Goal: Feedback & Contribution: Submit feedback/report problem

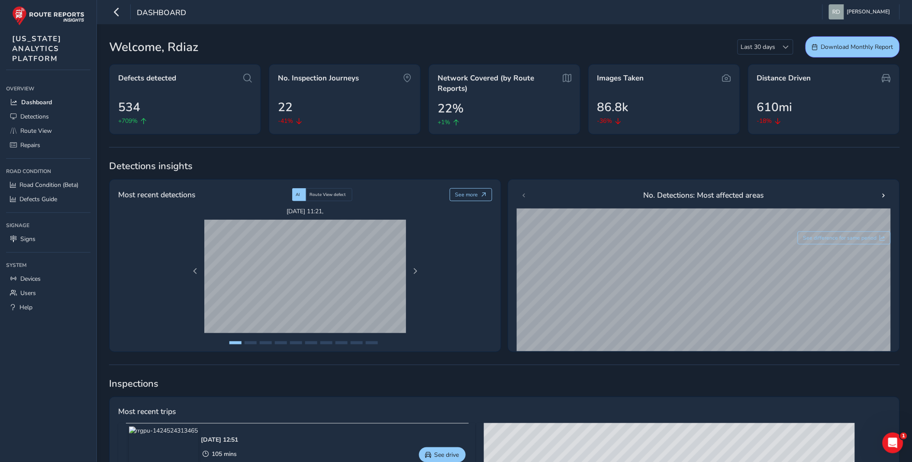
click at [686, 384] on span "Inspections" at bounding box center [504, 383] width 791 height 13
click at [47, 128] on span "Route View" at bounding box center [36, 131] width 32 height 8
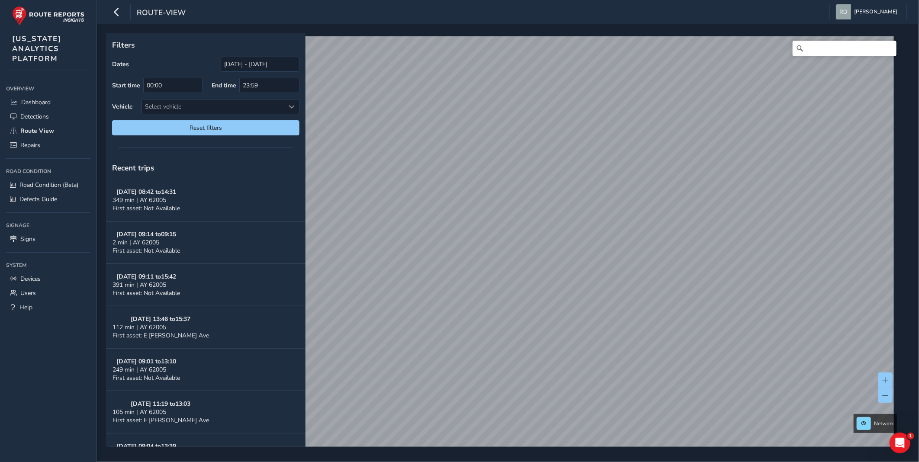
click at [245, 74] on div "Dates [DATE] - [DATE] Start time 00:00 End time 23:59 Vehicle Select vehicle Re…" at bounding box center [205, 96] width 187 height 79
click at [245, 70] on input "[DATE] - [DATE]" at bounding box center [260, 64] width 79 height 15
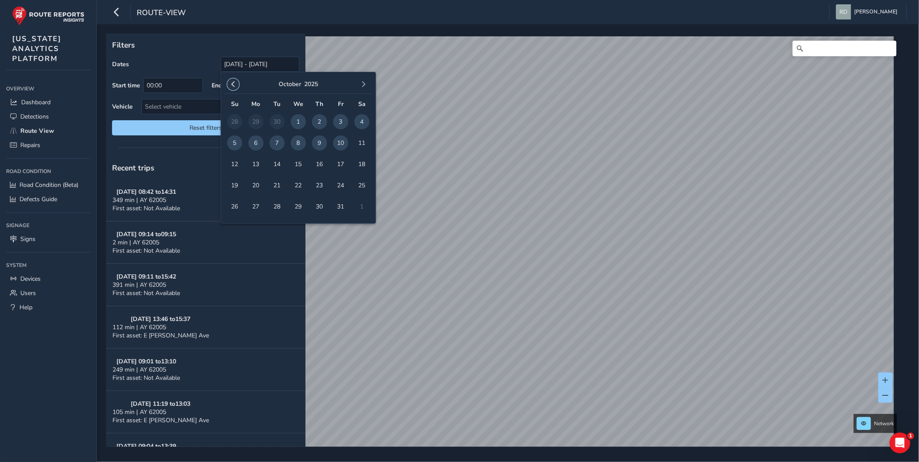
click at [231, 81] on span "button" at bounding box center [233, 84] width 6 height 6
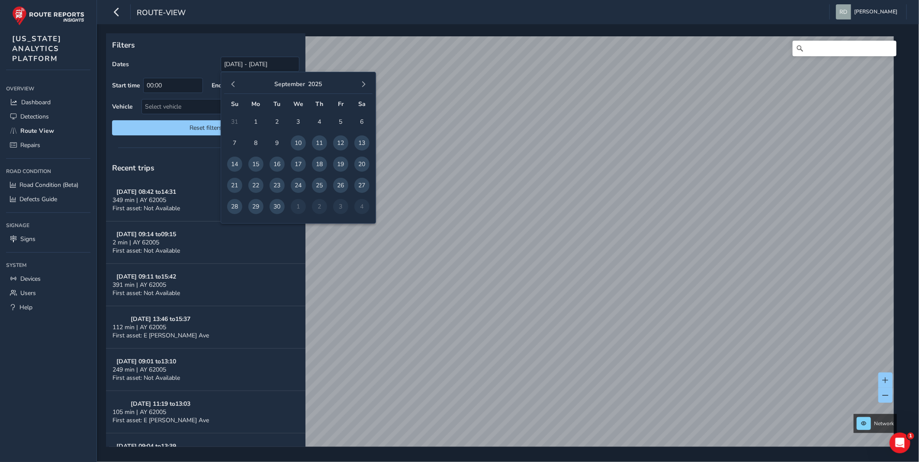
click at [257, 206] on span "29" at bounding box center [255, 206] width 15 height 15
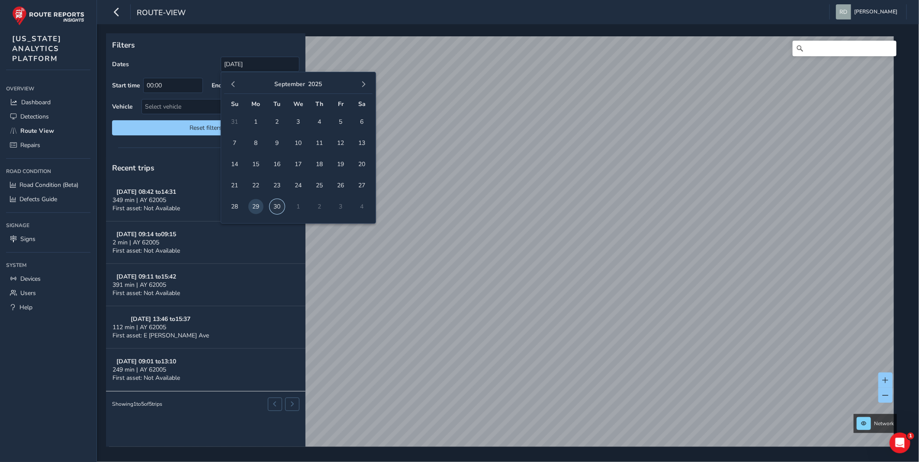
click at [277, 206] on span "30" at bounding box center [277, 206] width 15 height 15
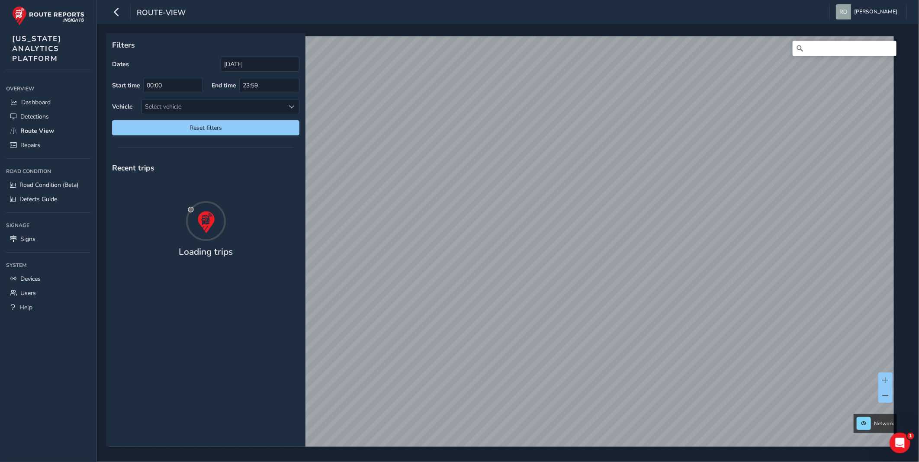
type input "[DATE] - [DATE]"
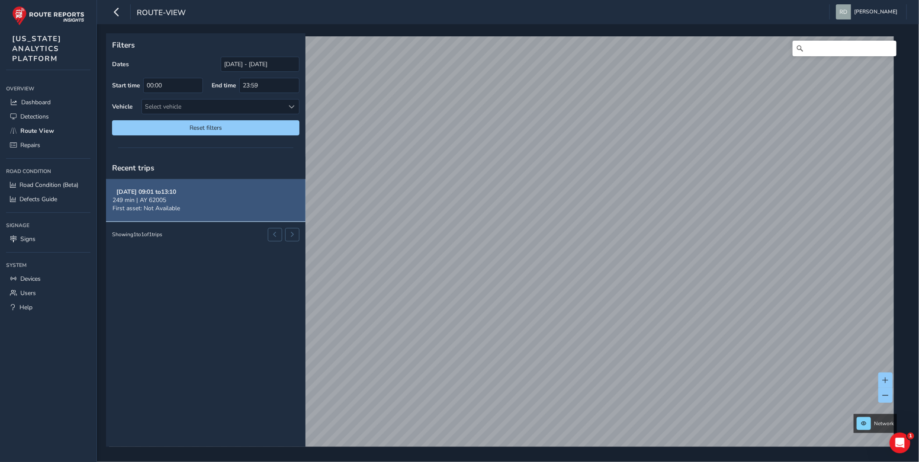
click at [244, 199] on button "[DATE] 09:01 to 13:10 249 min | AY 62005 First asset: Not Available" at bounding box center [205, 200] width 199 height 42
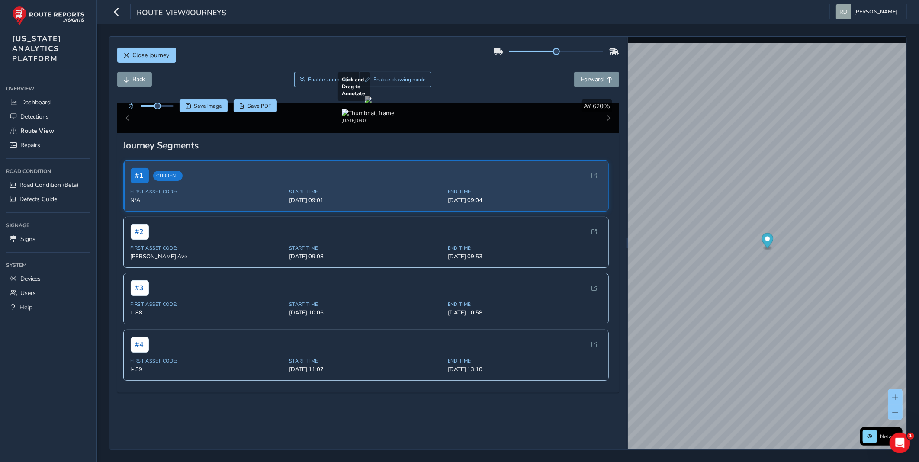
click at [372, 103] on div at bounding box center [368, 99] width 7 height 7
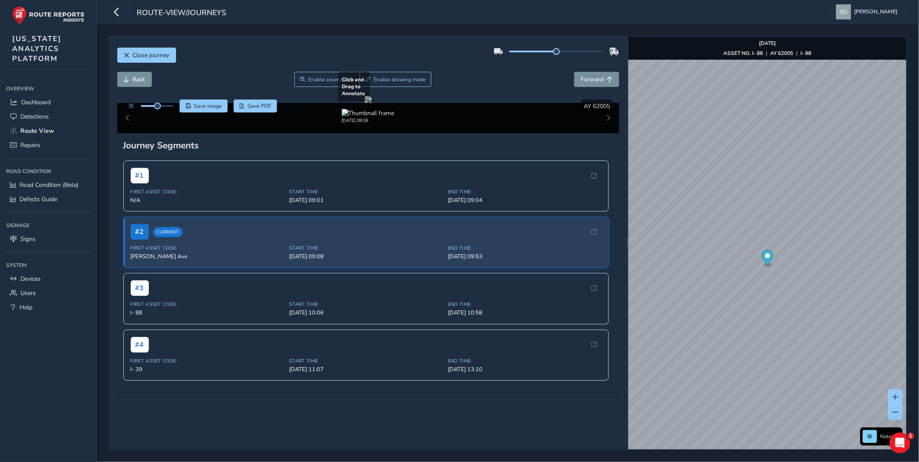
click at [372, 103] on div at bounding box center [368, 99] width 7 height 7
click at [367, 80] on button "Enable drawing mode" at bounding box center [396, 79] width 72 height 15
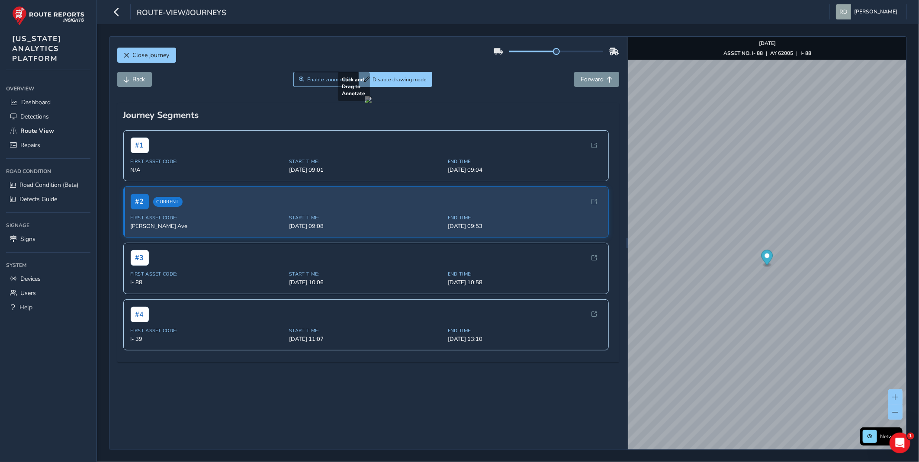
drag, startPoint x: 399, startPoint y: 318, endPoint x: 436, endPoint y: 340, distance: 42.3
click at [372, 103] on div at bounding box center [368, 99] width 7 height 7
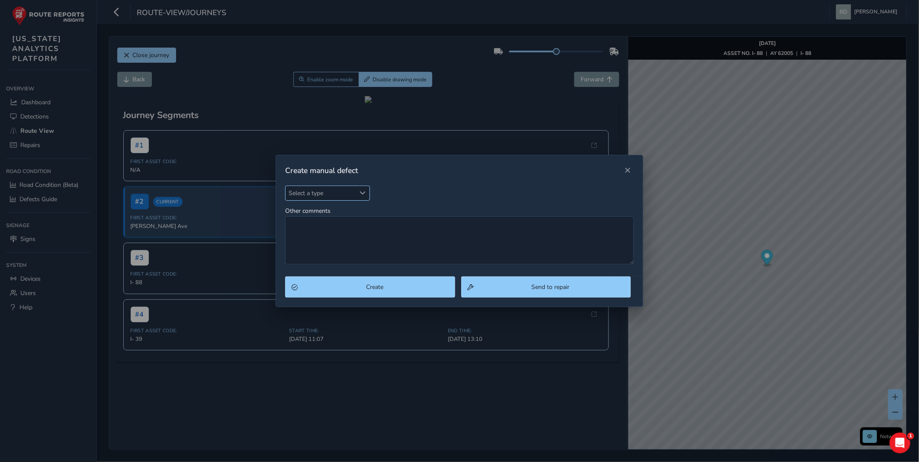
click at [316, 193] on span "Select a type" at bounding box center [321, 193] width 70 height 14
type input "pot"
click at [326, 232] on li "Pothole" at bounding box center [337, 232] width 102 height 14
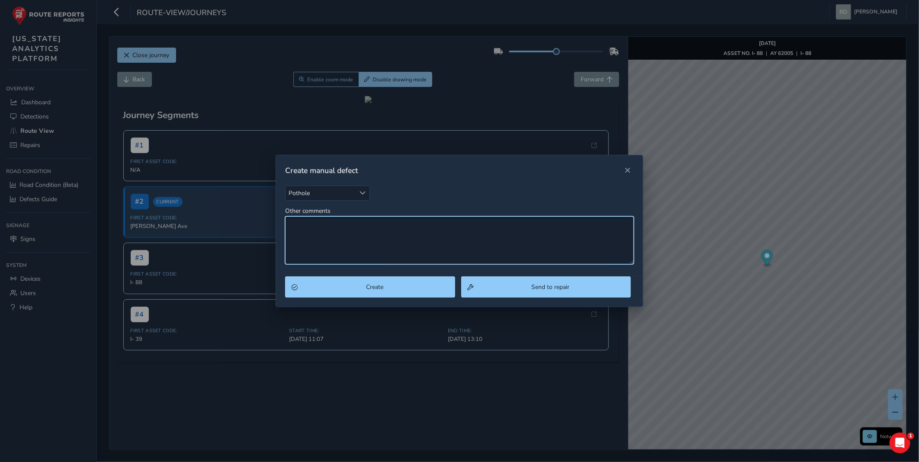
click at [345, 227] on textarea "Other comments" at bounding box center [459, 240] width 349 height 48
type textarea "Spalling"
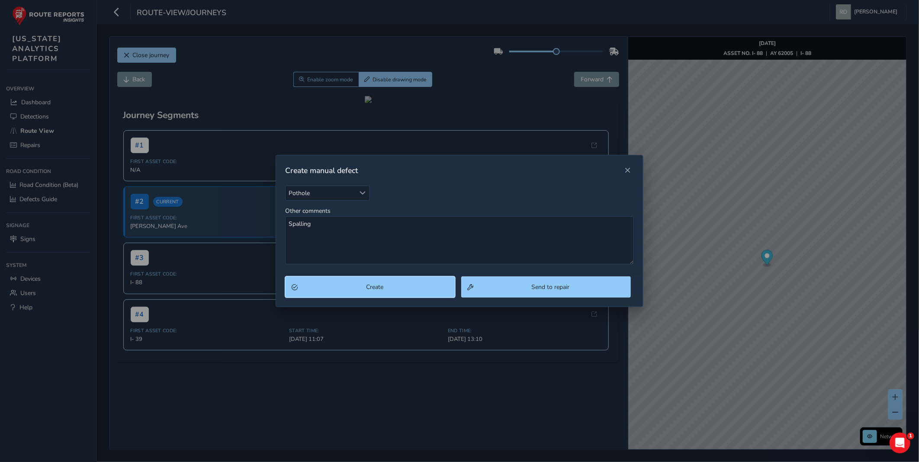
click at [374, 280] on button "Create" at bounding box center [370, 286] width 170 height 21
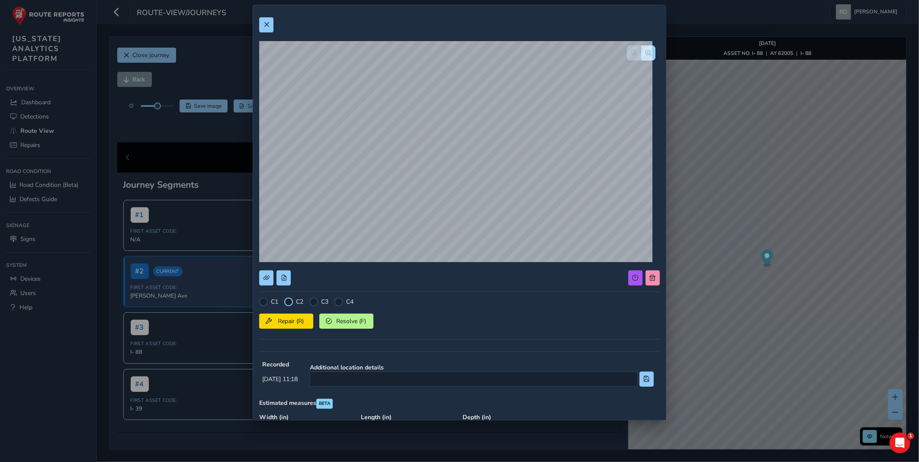
click at [287, 302] on div at bounding box center [288, 302] width 9 height 9
click at [287, 323] on span "Repair (R)" at bounding box center [291, 321] width 32 height 8
click at [262, 25] on button at bounding box center [266, 24] width 14 height 15
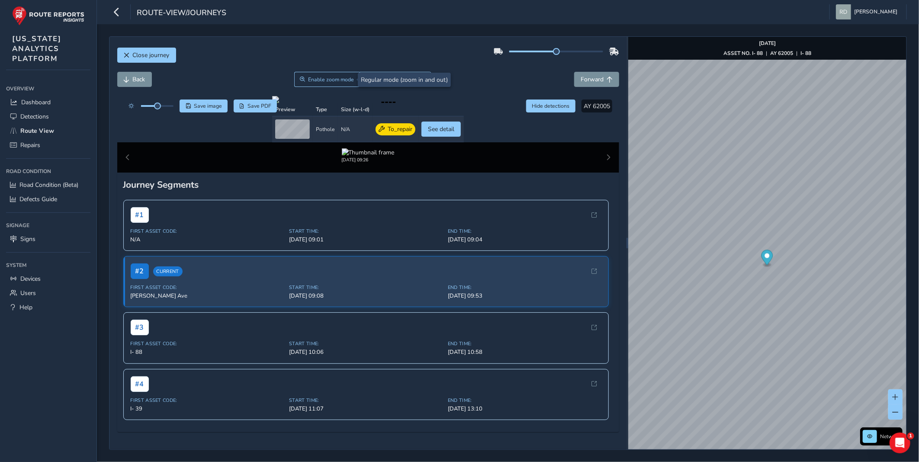
click at [338, 45] on div "Close journey" at bounding box center [368, 59] width 502 height 28
